Goal: Task Accomplishment & Management: Use online tool/utility

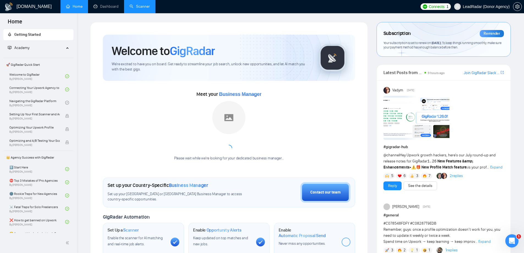
click at [137, 7] on link "Scanner" at bounding box center [140, 6] width 20 height 5
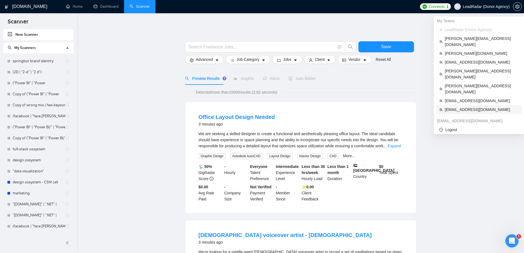
click at [456, 107] on span "[EMAIL_ADDRESS][DOMAIN_NAME]" at bounding box center [482, 110] width 74 height 6
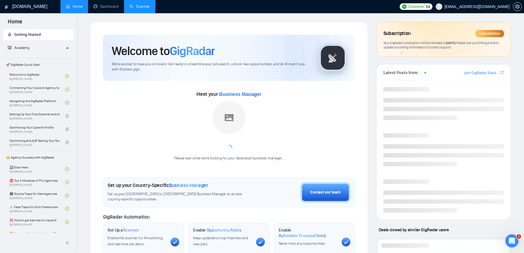
click at [145, 4] on link "Scanner" at bounding box center [140, 6] width 20 height 5
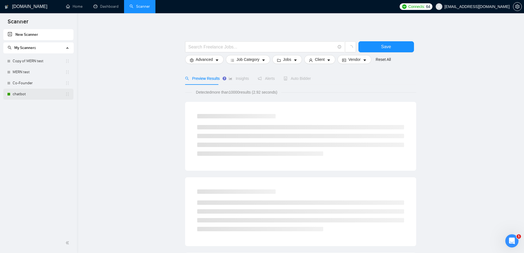
click at [29, 92] on link "chatbot" at bounding box center [39, 94] width 53 height 11
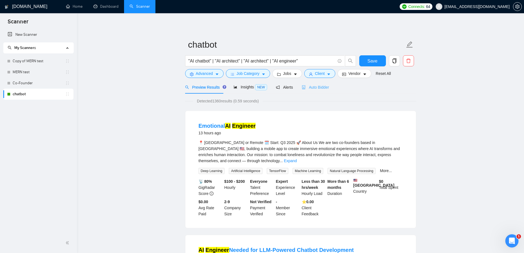
click at [313, 91] on div "Auto Bidder" at bounding box center [315, 87] width 27 height 13
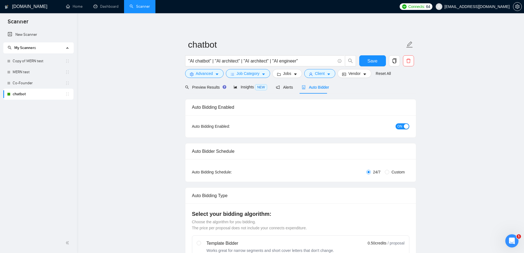
checkbox input "true"
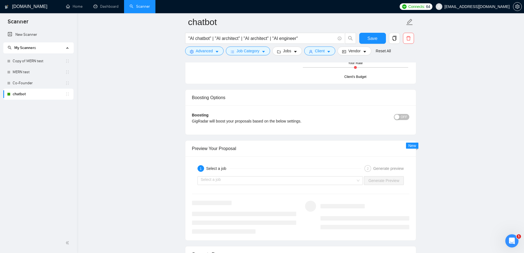
scroll to position [1019, 0]
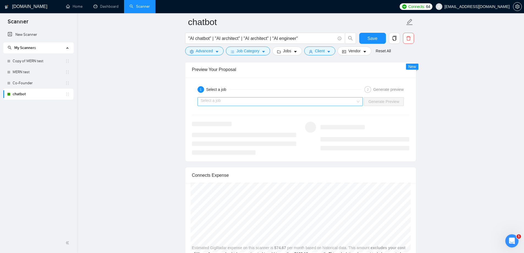
click at [270, 102] on input "search" at bounding box center [278, 101] width 155 height 8
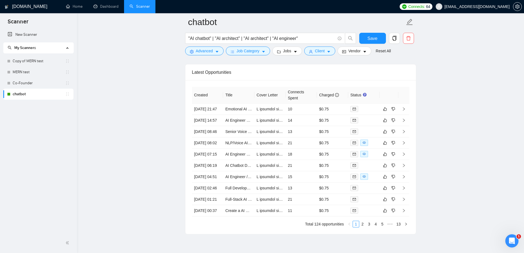
scroll to position [1459, 0]
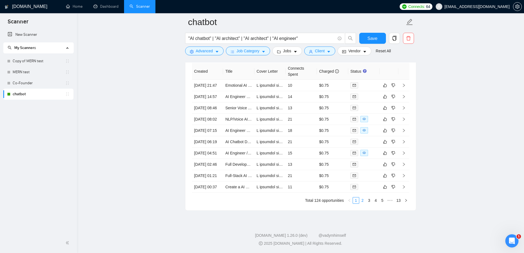
click at [364, 203] on link "2" at bounding box center [363, 200] width 6 height 6
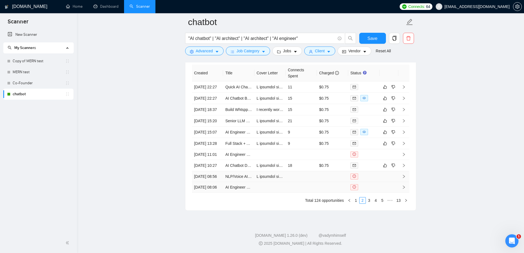
scroll to position [1484, 0]
click at [370, 201] on link "3" at bounding box center [369, 200] width 6 height 6
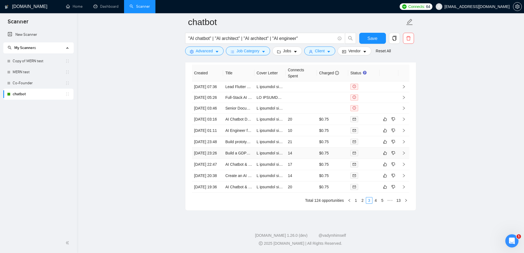
scroll to position [1456, 0]
click at [374, 203] on link "4" at bounding box center [376, 200] width 6 height 6
click at [376, 203] on link "5" at bounding box center [376, 200] width 6 height 6
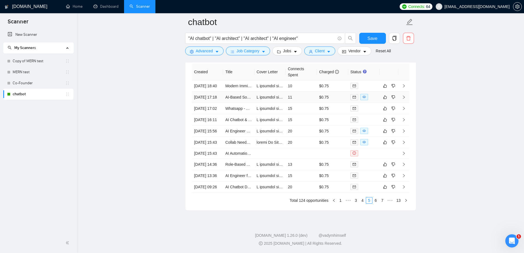
click at [243, 92] on td "AI-Based Social Media Automation Tool – Full Stack Developer / AI Engineer Need…" at bounding box center [238, 97] width 31 height 11
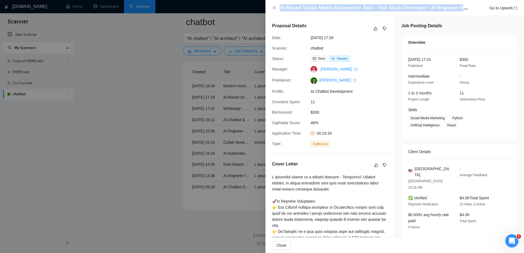
drag, startPoint x: 280, startPoint y: 7, endPoint x: 468, endPoint y: 8, distance: 188.0
click at [468, 8] on h4 "AI-Based Social Media Automation Tool – Full Stack Developer / AI Engineer Need…" at bounding box center [375, 7] width 190 height 7
copy h4 "AI-Based Social Media Automation Tool – Full Stack Developer / AI Engineer Need…"
click at [134, 96] on div at bounding box center [262, 126] width 524 height 253
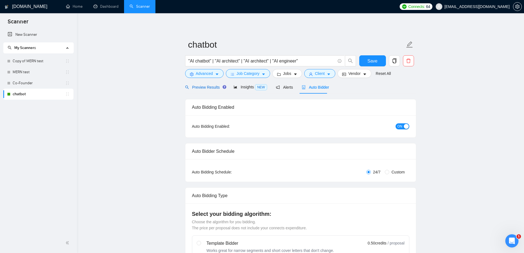
click at [209, 87] on span "Preview Results" at bounding box center [205, 87] width 40 height 4
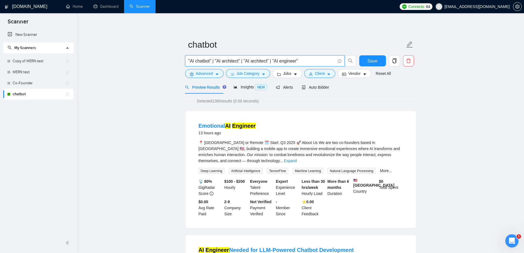
drag, startPoint x: 310, startPoint y: 59, endPoint x: 193, endPoint y: 61, distance: 116.7
paste input "AI-Based Social Media Automation Tool – Full Stack Developer / AI Engineer Need…"
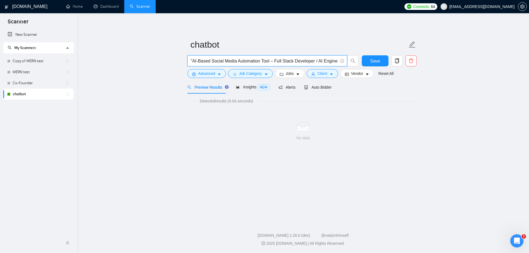
drag, startPoint x: 223, startPoint y: 58, endPoint x: 135, endPoint y: 62, distance: 88.5
click at [135, 62] on main "chatbot "AI-Based Social Media Automation Tool – Full Stack Developer / AI Engi…" at bounding box center [303, 116] width 434 height 189
click at [256, 66] on span ""AI-Based Social Media Automation Tool – Full Stack Developer / AI Engineer Nee…" at bounding box center [267, 60] width 160 height 11
click at [272, 61] on input ""AI-Based Social Media Automation Tool – Full Stack Developer / AI Engineer Nee…" at bounding box center [263, 61] width 147 height 7
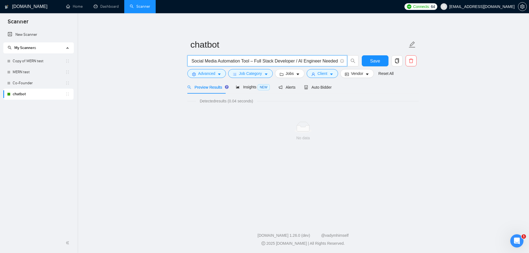
drag, startPoint x: 269, startPoint y: 60, endPoint x: 451, endPoint y: 72, distance: 182.6
click at [451, 72] on main "chatbot "AI-Based Social Media Automation Tool – Full Stack Developer / AI Engi…" at bounding box center [303, 116] width 434 height 189
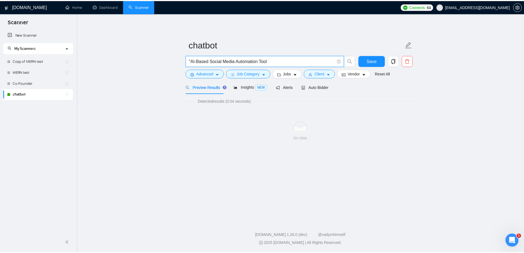
scroll to position [0, 0]
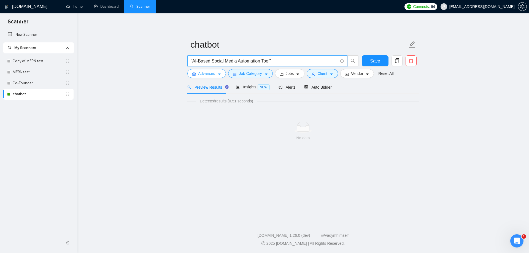
type input ""AI-Based Social Media Automation Tool""
click at [214, 76] on span "Advanced" at bounding box center [206, 73] width 17 height 6
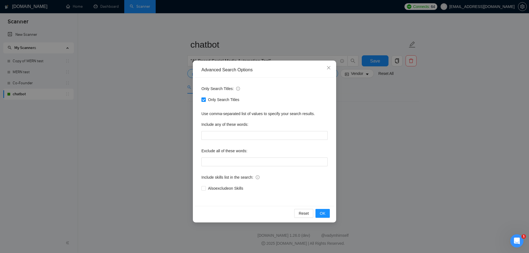
click at [204, 99] on input "Only Search Titles" at bounding box center [203, 99] width 4 height 4
checkbox input "false"
click at [326, 66] on icon "close" at bounding box center [328, 68] width 4 height 4
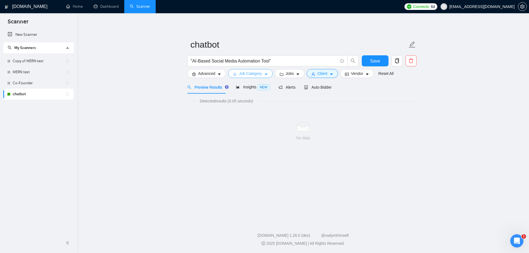
click at [257, 75] on span "Job Category" at bounding box center [250, 73] width 23 height 6
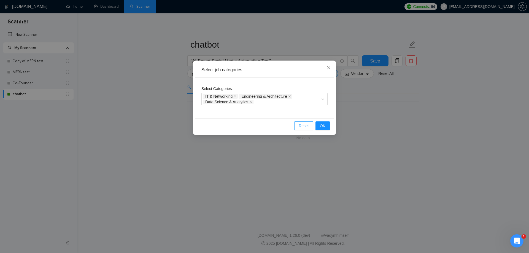
click at [306, 126] on span "Reset" at bounding box center [303, 126] width 10 height 6
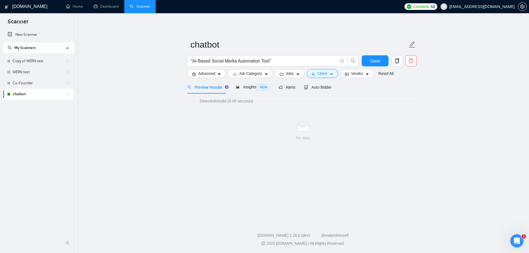
click at [325, 67] on div ""AI-Based Social Media Automation Tool"" at bounding box center [272, 62] width 173 height 14
click at [323, 71] on span "Client" at bounding box center [322, 73] width 10 height 6
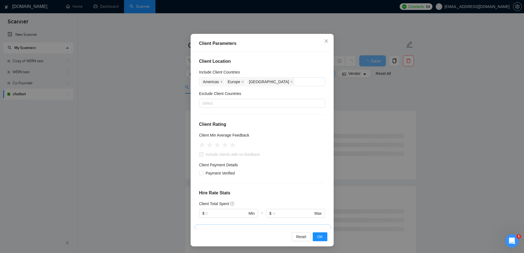
scroll to position [38, 0]
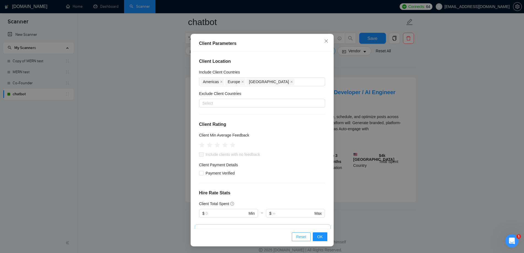
click at [299, 235] on span "Reset" at bounding box center [301, 237] width 10 height 6
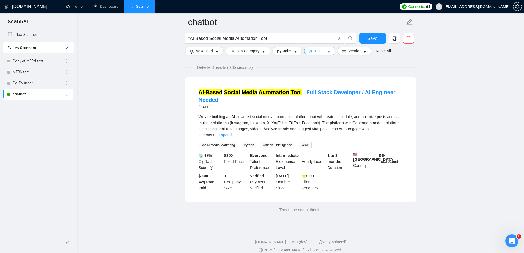
scroll to position [0, 0]
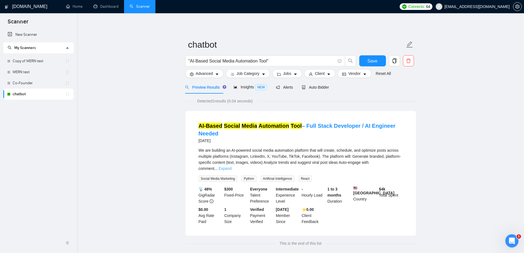
click at [232, 166] on link "Expand" at bounding box center [225, 168] width 13 height 4
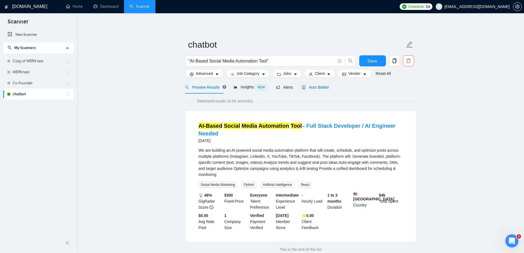
click at [321, 89] on span "Auto Bidder" at bounding box center [315, 87] width 27 height 4
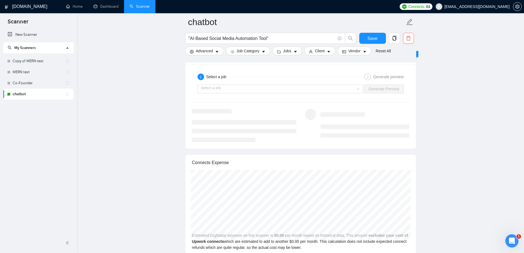
scroll to position [963, 0]
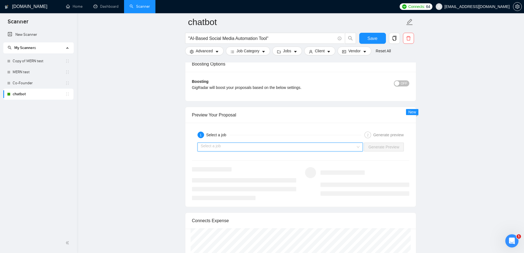
click at [279, 147] on input "search" at bounding box center [278, 147] width 155 height 8
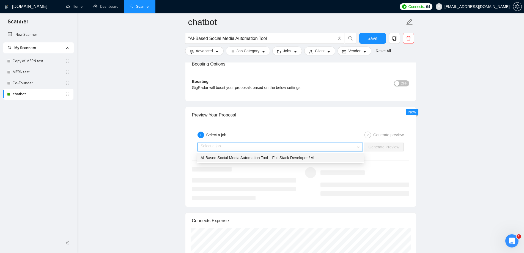
click at [313, 159] on span "AI-Based Social Media Automation Tool – Full Stack Developer / AI ..." at bounding box center [260, 158] width 118 height 4
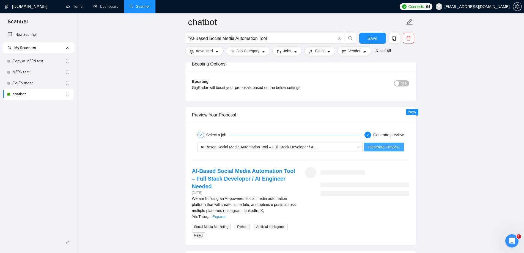
click at [395, 148] on span "Generate Preview" at bounding box center [384, 147] width 31 height 6
click at [225, 214] on link "Expand" at bounding box center [219, 216] width 13 height 4
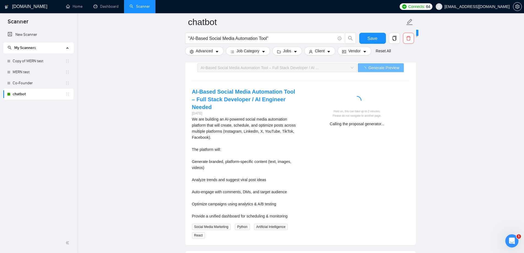
scroll to position [1046, 0]
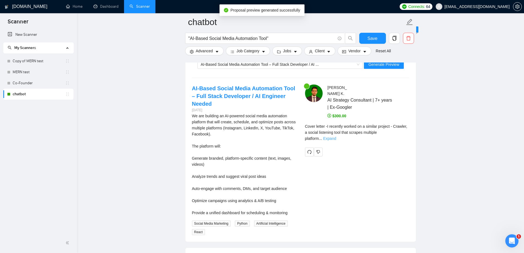
click at [336, 136] on link "Expand" at bounding box center [329, 138] width 13 height 4
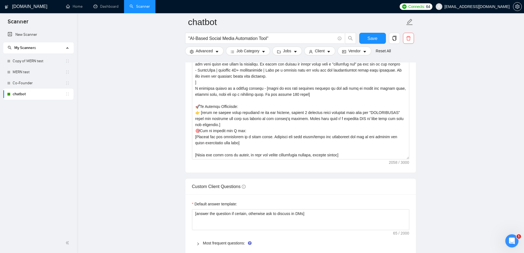
scroll to position [578, 0]
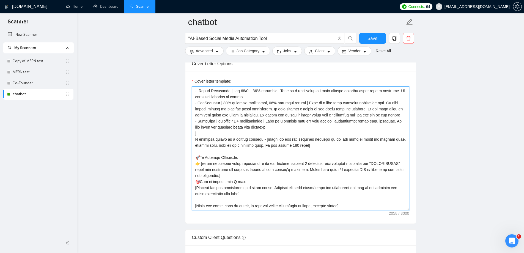
click at [232, 189] on textarea "Cover letter template:" at bounding box center [300, 148] width 217 height 124
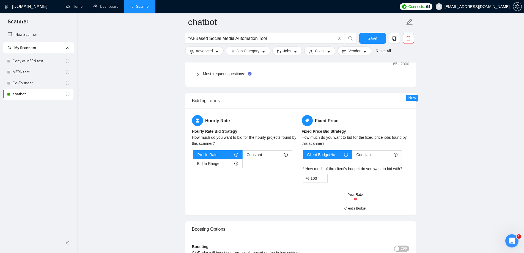
scroll to position [936, 0]
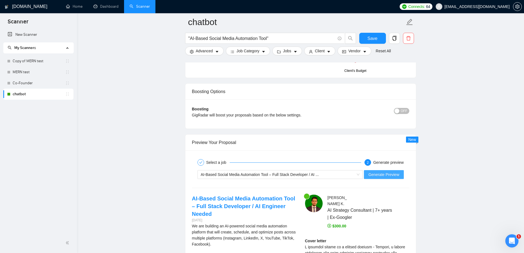
type textarea "[ do not write the following, use it as context, | is a separator PROJECTPOOL: …"
click at [381, 177] on span "Generate Preview" at bounding box center [384, 174] width 31 height 6
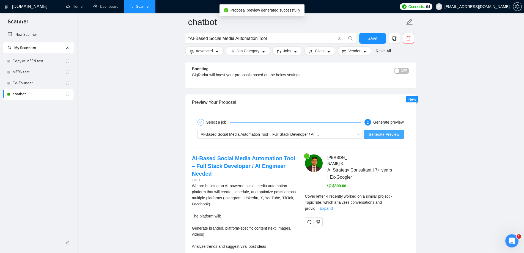
scroll to position [1046, 0]
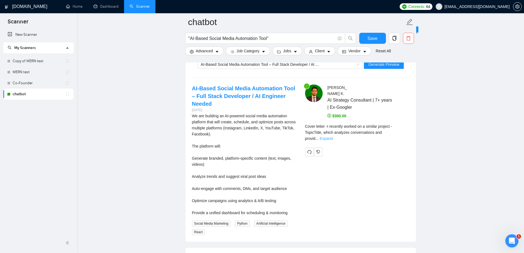
click at [333, 136] on link "Expand" at bounding box center [326, 138] width 13 height 4
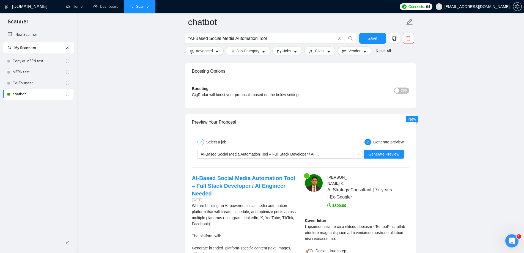
scroll to position [962, 0]
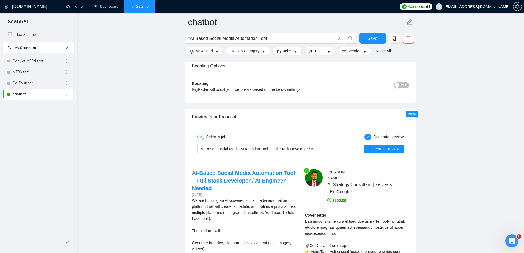
click at [396, 154] on div "AI-Based Social Media Automation Tool – Full Stack Developer / AI ... Generate …" at bounding box center [301, 148] width 219 height 13
click at [396, 150] on span "Generate Preview" at bounding box center [384, 149] width 31 height 6
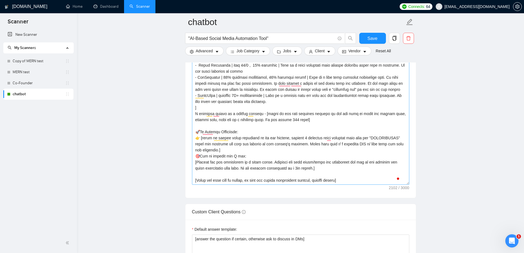
scroll to position [631, 0]
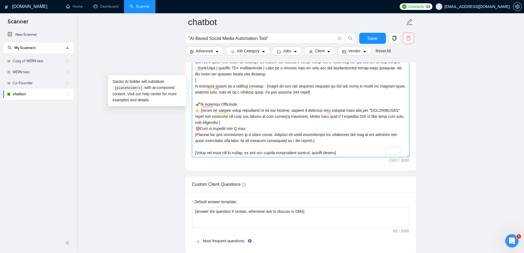
drag, startPoint x: 313, startPoint y: 136, endPoint x: 195, endPoint y: 128, distance: 117.5
click at [195, 128] on textarea "Cover letter template:" at bounding box center [300, 95] width 217 height 124
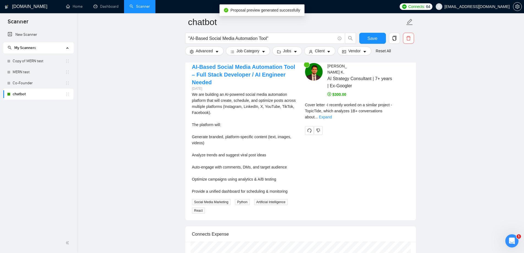
scroll to position [1017, 0]
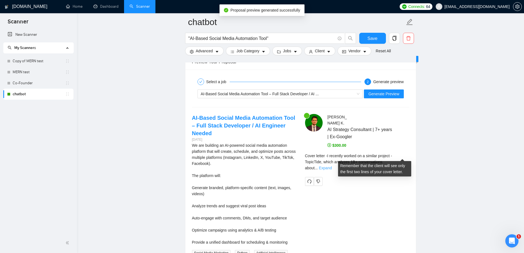
click at [332, 166] on link "Expand" at bounding box center [325, 168] width 13 height 4
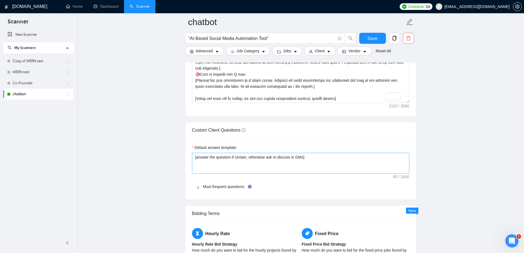
scroll to position [659, 0]
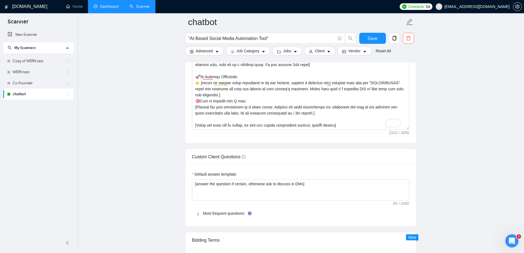
click at [103, 9] on link "Dashboard" at bounding box center [106, 6] width 25 height 5
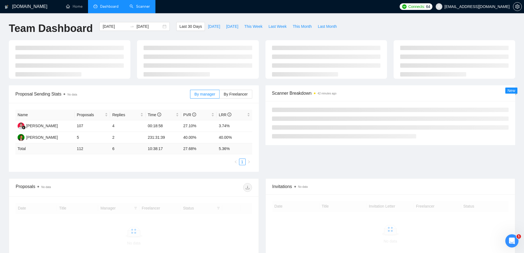
click at [141, 9] on link "Scanner" at bounding box center [140, 6] width 20 height 5
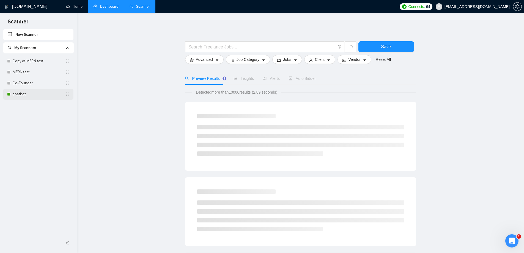
click at [24, 92] on link "chatbot" at bounding box center [39, 94] width 53 height 11
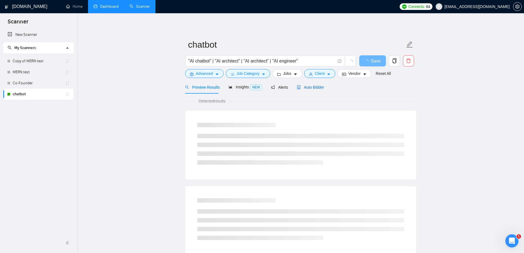
click at [309, 89] on span "Auto Bidder" at bounding box center [310, 87] width 27 height 4
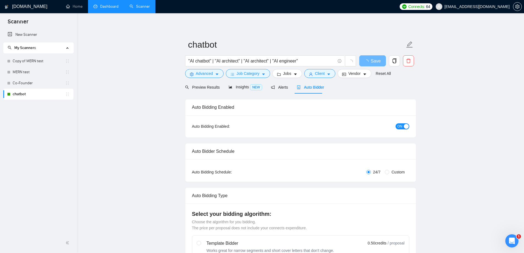
checkbox input "true"
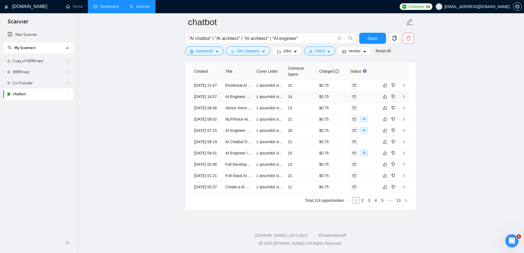
scroll to position [1404, 0]
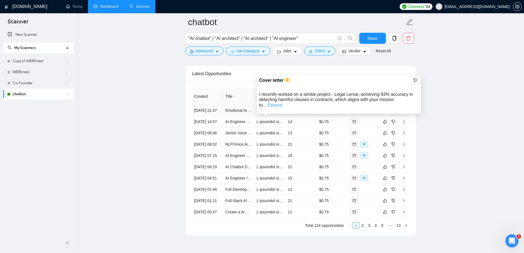
click at [283, 103] on link "Expand" at bounding box center [275, 105] width 15 height 5
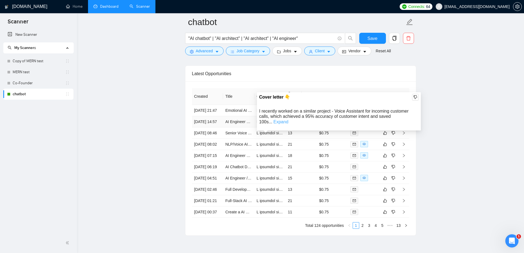
click at [288, 119] on link "Expand" at bounding box center [281, 121] width 15 height 5
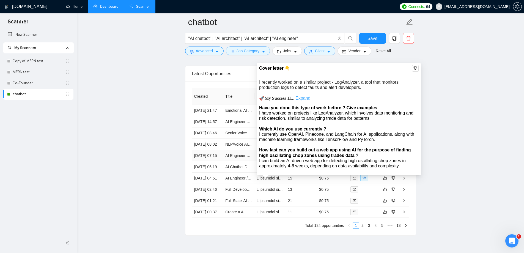
click at [309, 97] on link "Expand" at bounding box center [303, 98] width 15 height 5
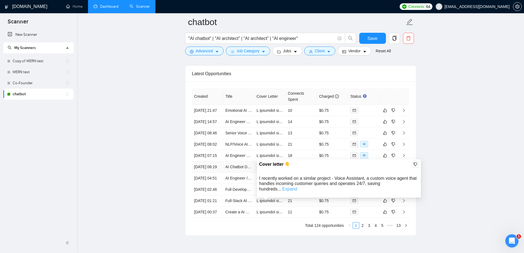
click at [297, 187] on link "Expand" at bounding box center [289, 189] width 15 height 5
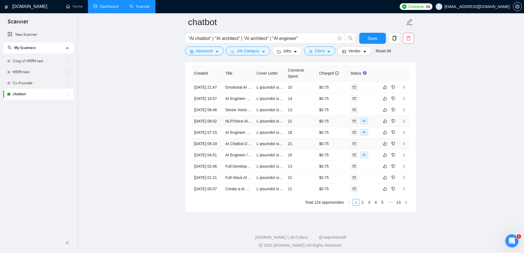
scroll to position [1459, 0]
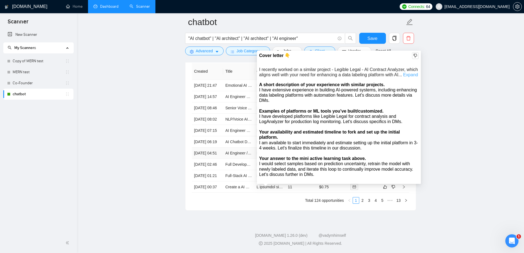
click at [405, 72] on link "Expand" at bounding box center [410, 74] width 15 height 5
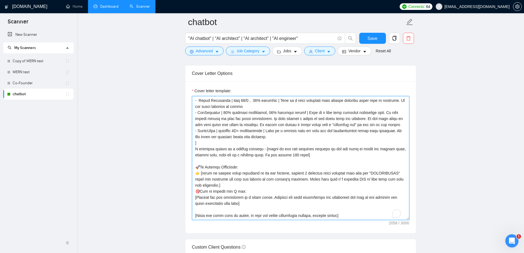
scroll to position [61, 0]
drag, startPoint x: 244, startPoint y: 198, endPoint x: 194, endPoint y: 194, distance: 49.7
click at [194, 194] on textarea "Cover letter template:" at bounding box center [300, 158] width 217 height 124
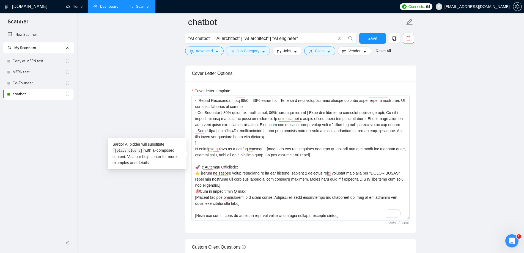
paste textarea ". Do not mention freelancer in a 3rd person."
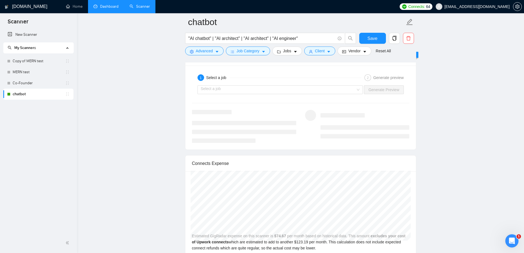
scroll to position [1046, 0]
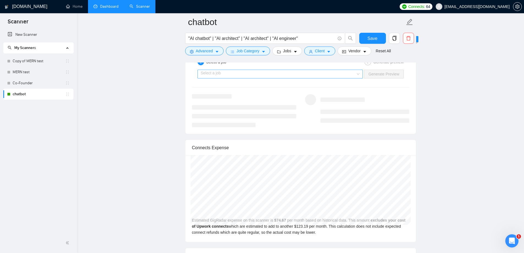
type textarea "[ do not write the following, use it as context, | is a separator PROJECTPOOL: …"
click at [245, 73] on input "search" at bounding box center [278, 74] width 155 height 8
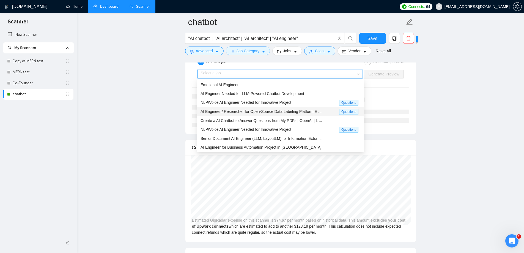
click at [233, 111] on span "AI Engineer / Researcher for Open-Source Data Labeling Platform E ..." at bounding box center [261, 111] width 121 height 4
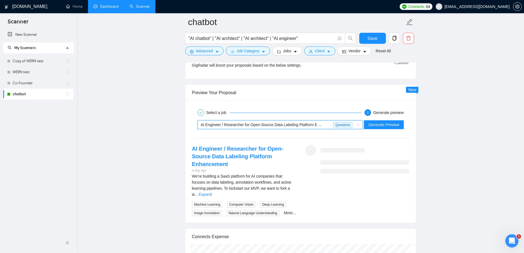
scroll to position [985, 0]
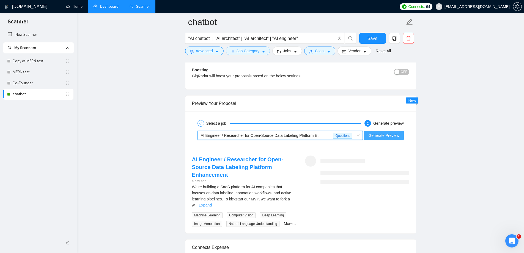
click at [390, 138] on span "Generate Preview" at bounding box center [384, 135] width 31 height 6
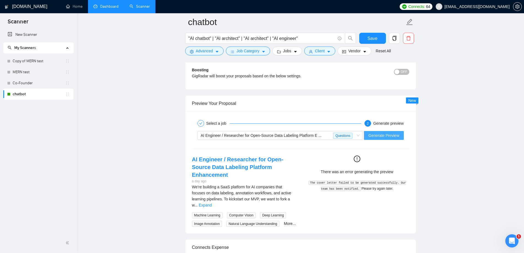
click at [391, 138] on span "Generate Preview" at bounding box center [384, 135] width 31 height 6
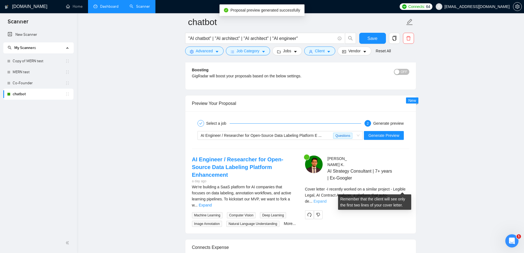
click at [327, 199] on link "Expand" at bounding box center [320, 201] width 13 height 4
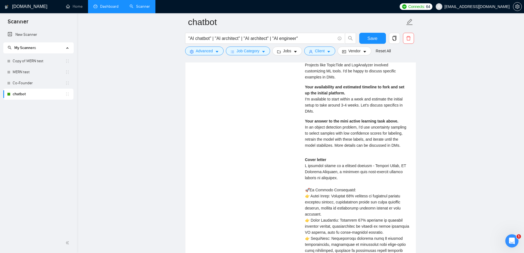
scroll to position [1067, 0]
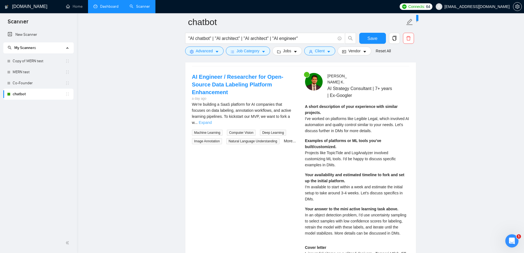
click at [212, 120] on link "Expand" at bounding box center [205, 122] width 13 height 4
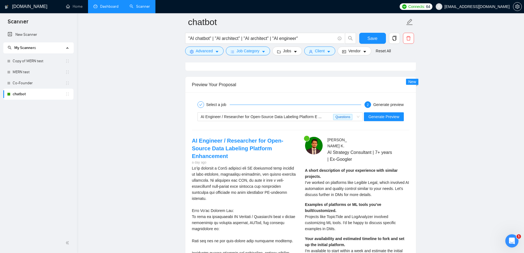
scroll to position [957, 0]
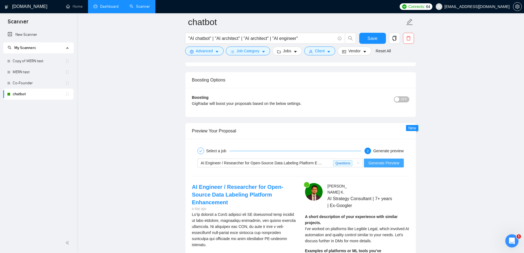
click at [401, 162] on button "Generate Preview" at bounding box center [384, 163] width 40 height 9
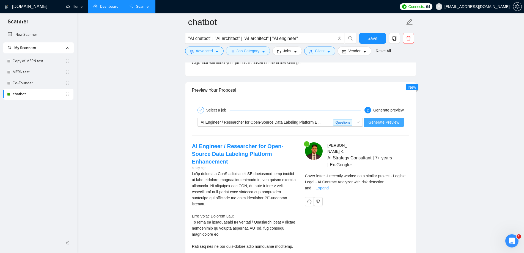
scroll to position [1067, 0]
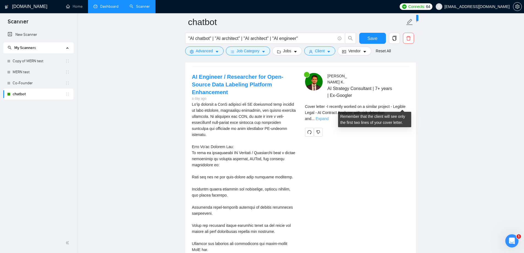
click at [329, 116] on link "Expand" at bounding box center [322, 118] width 13 height 4
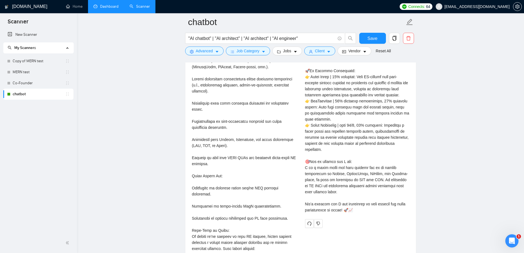
scroll to position [1287, 0]
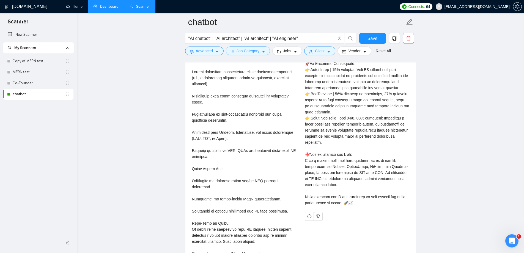
click at [100, 4] on link "Dashboard" at bounding box center [106, 6] width 25 height 5
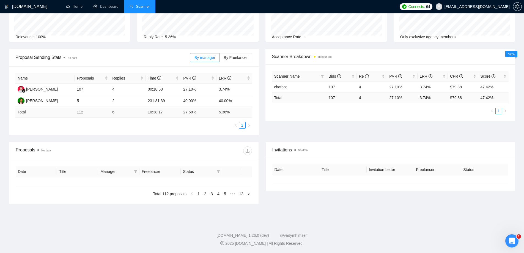
scroll to position [48, 0]
type input "[DATE]"
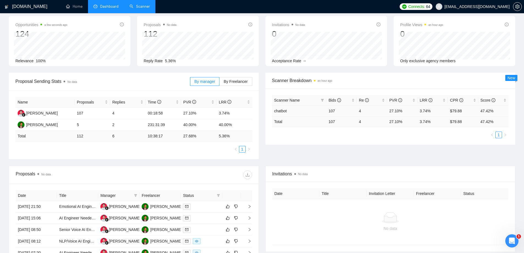
scroll to position [0, 0]
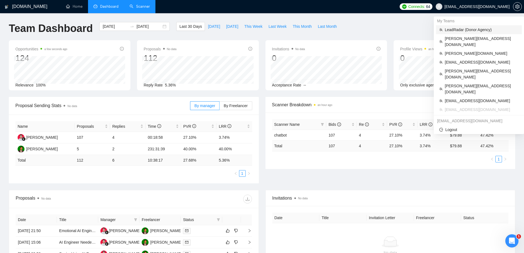
click at [458, 28] on span "LeadRadar (Donor Agency)" at bounding box center [482, 30] width 74 height 6
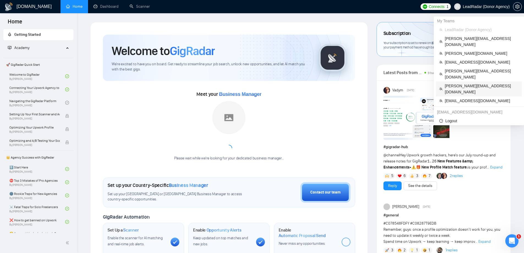
click at [466, 83] on span "[PERSON_NAME][EMAIL_ADDRESS][DOMAIN_NAME]" at bounding box center [482, 89] width 74 height 12
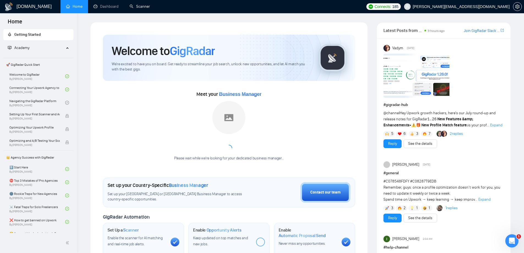
drag, startPoint x: 138, startPoint y: 8, endPoint x: 139, endPoint y: 19, distance: 11.0
click at [138, 8] on link "Scanner" at bounding box center [140, 6] width 20 height 5
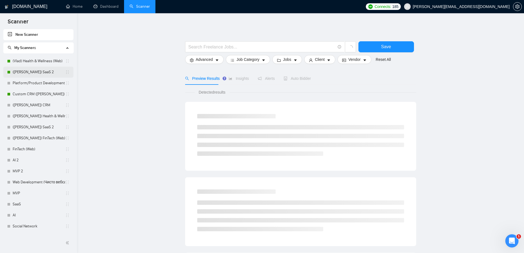
click at [27, 72] on link "(Vlad) SaaS 2" at bounding box center [39, 72] width 53 height 11
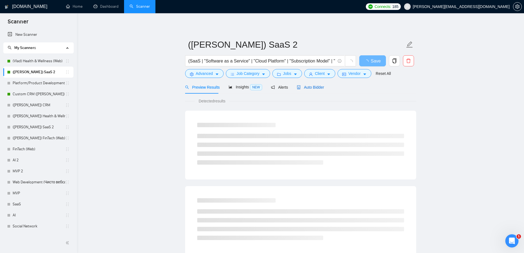
click at [309, 88] on span "Auto Bidder" at bounding box center [310, 87] width 27 height 4
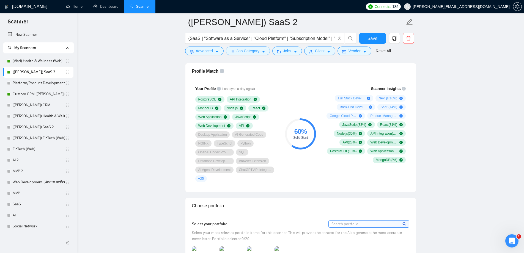
scroll to position [330, 0]
